Goal: Complete application form

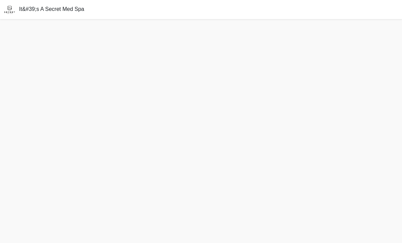
scroll to position [22, 0]
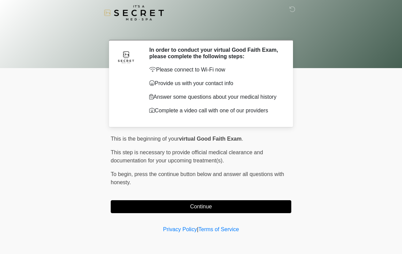
click at [266, 209] on button "Continue" at bounding box center [201, 206] width 180 height 13
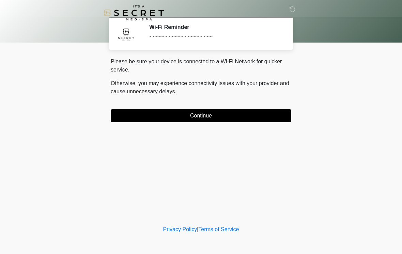
click at [269, 116] on button "Continue" at bounding box center [201, 115] width 180 height 13
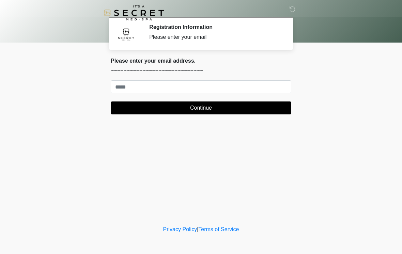
click at [263, 113] on button "Continue" at bounding box center [201, 107] width 180 height 13
click at [338, 90] on body "‎ ‎ Registration Information Please enter your email Please connect to Wi-Fi no…" at bounding box center [201, 127] width 402 height 254
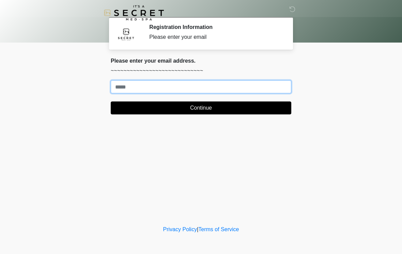
click at [277, 84] on input "Where should we email your treatment plan?" at bounding box center [201, 86] width 180 height 13
click at [277, 92] on input "**********" at bounding box center [201, 86] width 180 height 13
type input "**********"
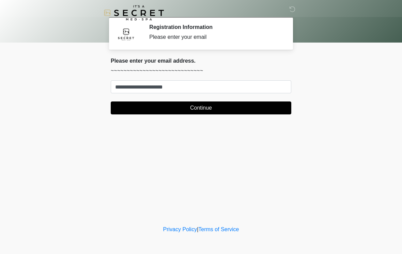
click at [268, 104] on button "Continue" at bounding box center [201, 107] width 180 height 13
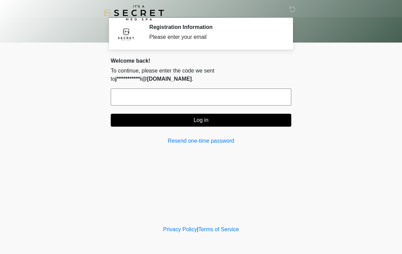
click at [129, 88] on input "text" at bounding box center [201, 96] width 180 height 17
type input "******"
click at [120, 114] on button "Log in" at bounding box center [201, 120] width 180 height 13
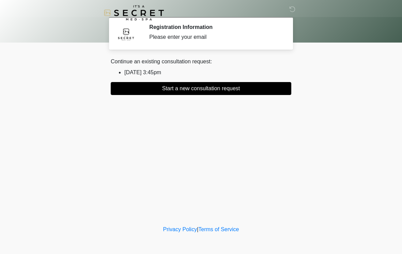
click at [243, 83] on button "Start a new consultation request" at bounding box center [201, 88] width 180 height 13
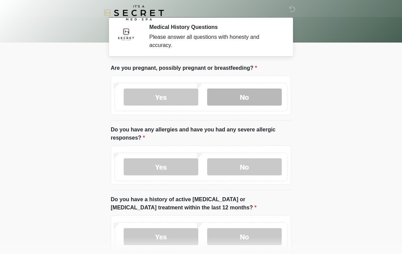
click at [248, 95] on label "No" at bounding box center [244, 96] width 75 height 17
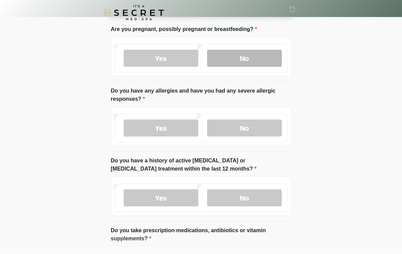
scroll to position [39, 0]
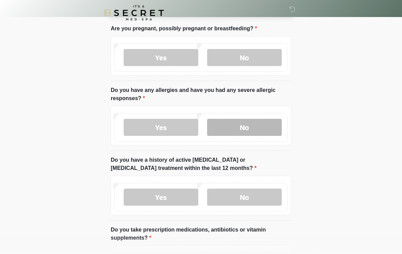
click at [269, 130] on label "No" at bounding box center [244, 127] width 75 height 17
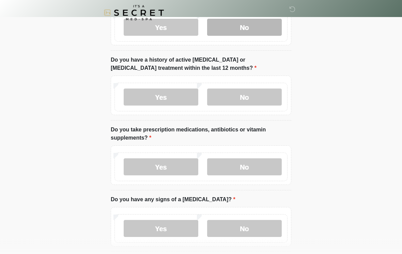
scroll to position [140, 0]
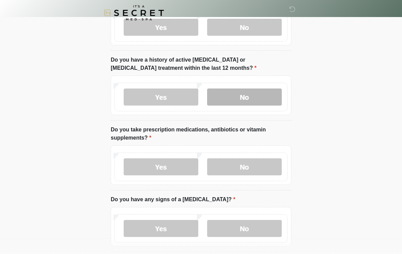
click at [267, 104] on label "No" at bounding box center [244, 96] width 75 height 17
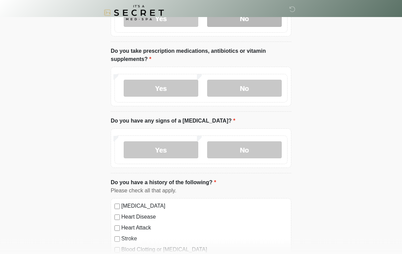
scroll to position [218, 0]
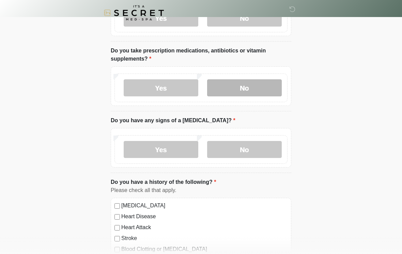
click at [272, 89] on label "No" at bounding box center [244, 87] width 75 height 17
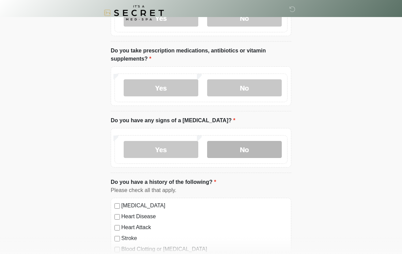
click at [265, 155] on label "No" at bounding box center [244, 149] width 75 height 17
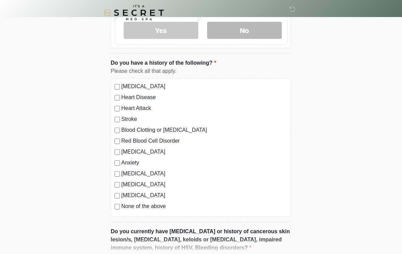
scroll to position [339, 0]
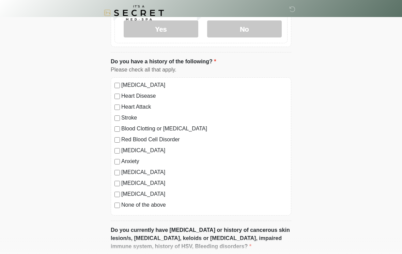
click at [161, 207] on label "None of the above" at bounding box center [204, 205] width 166 height 8
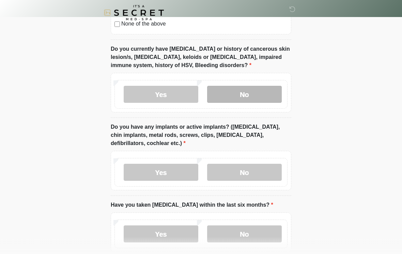
click at [259, 92] on label "No" at bounding box center [244, 94] width 75 height 17
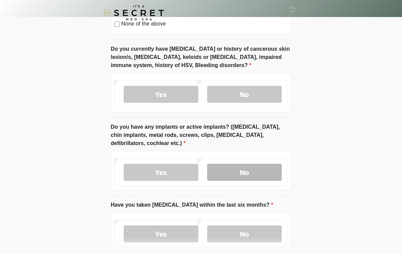
click at [249, 172] on label "No" at bounding box center [244, 172] width 75 height 17
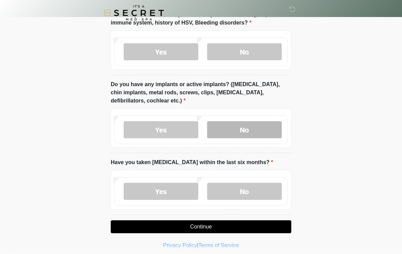
scroll to position [567, 0]
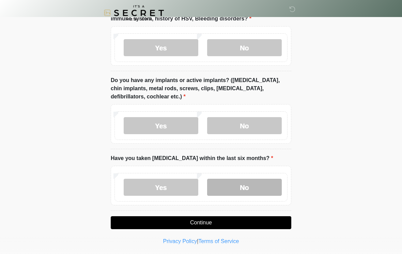
click at [262, 185] on label "No" at bounding box center [244, 187] width 75 height 17
click at [231, 222] on button "Continue" at bounding box center [201, 222] width 180 height 13
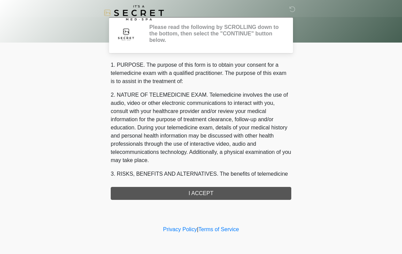
scroll to position [0, 0]
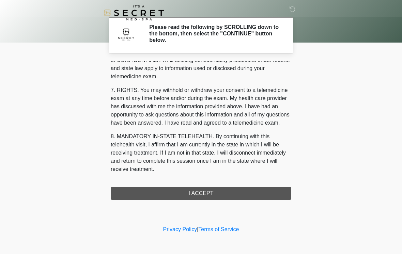
click at [275, 192] on button "I ACCEPT" at bounding box center [201, 193] width 180 height 13
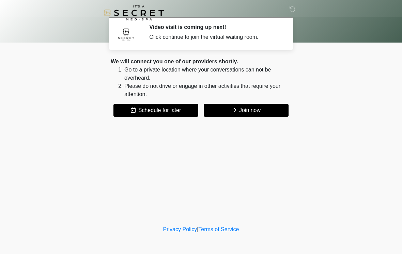
click at [275, 108] on button "Join now" at bounding box center [245, 110] width 85 height 13
